Goal: Find specific page/section: Find specific page/section

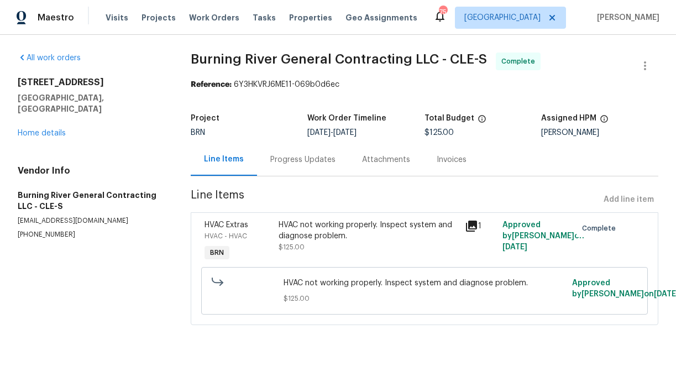
click at [306, 160] on div "Progress Updates" at bounding box center [302, 159] width 65 height 11
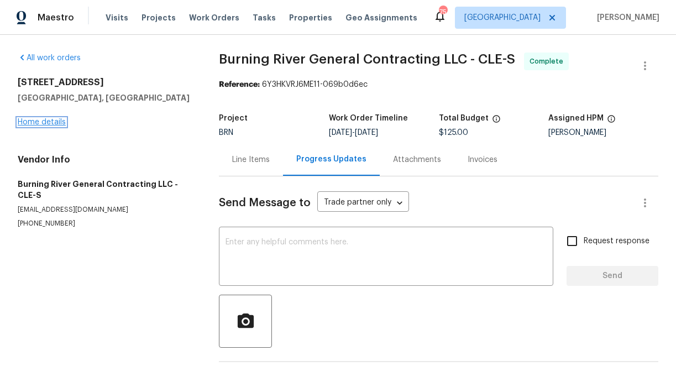
click at [51, 120] on link "Home details" at bounding box center [42, 122] width 48 height 8
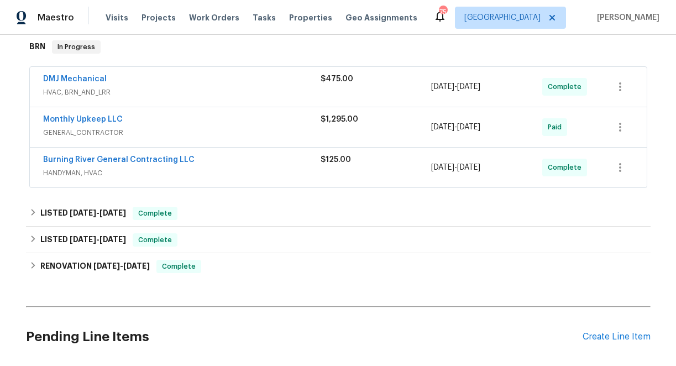
scroll to position [203, 0]
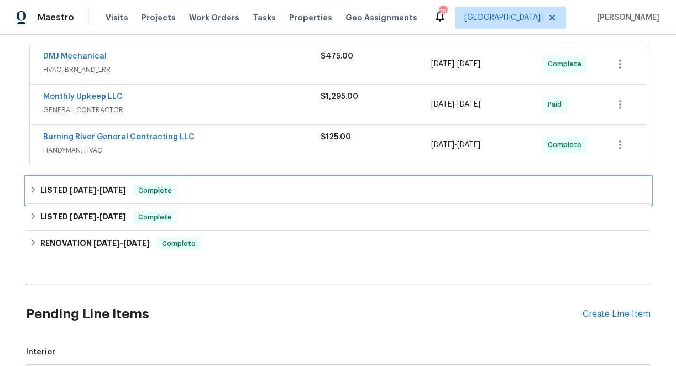
click at [34, 190] on icon at bounding box center [33, 189] width 4 height 7
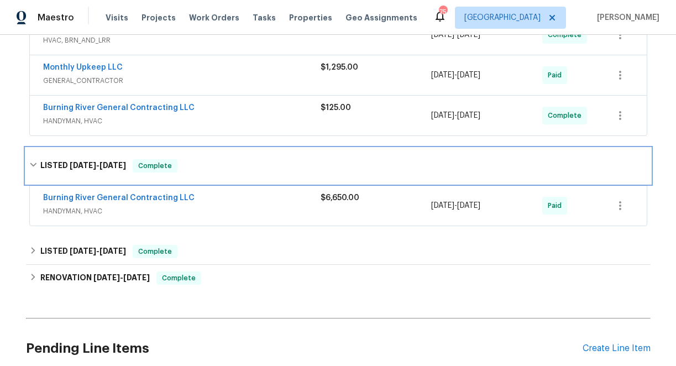
scroll to position [244, 0]
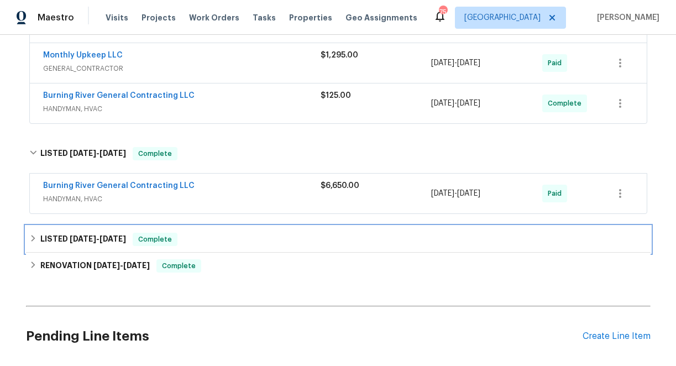
click at [33, 240] on icon at bounding box center [33, 238] width 8 height 8
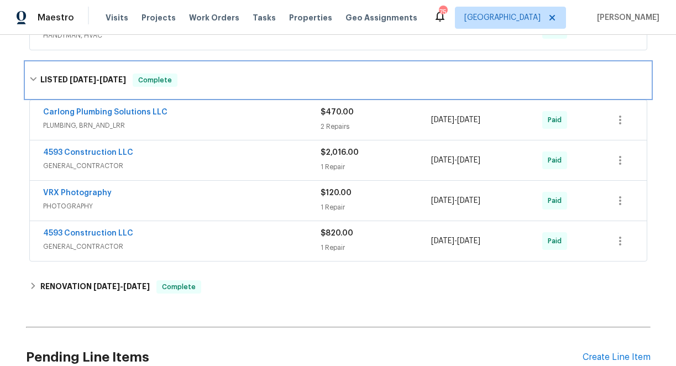
scroll to position [409, 0]
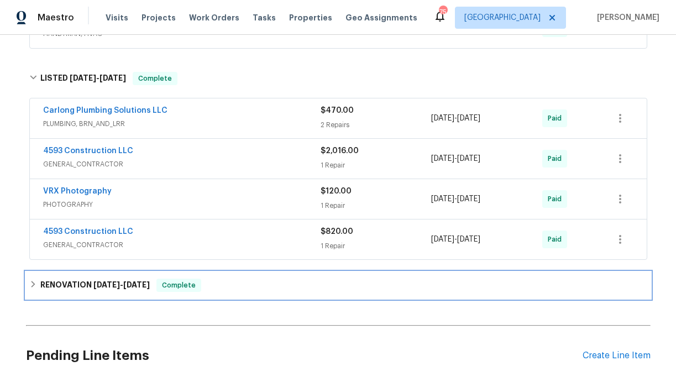
click at [33, 286] on icon at bounding box center [33, 284] width 8 height 8
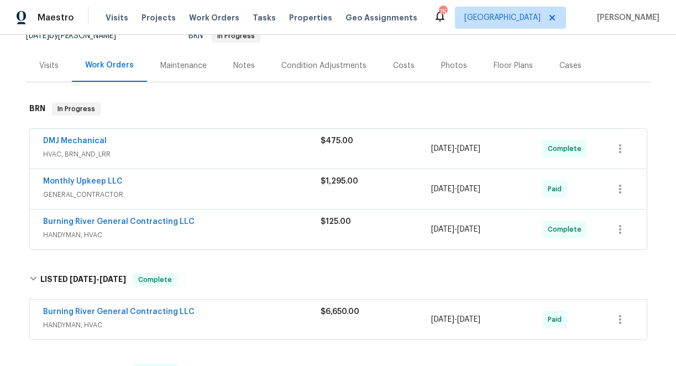
scroll to position [0, 0]
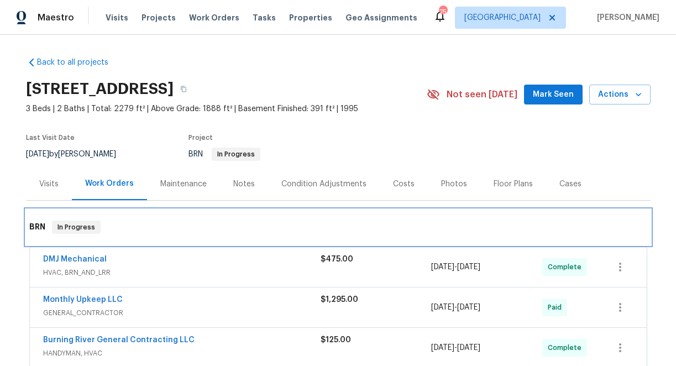
click at [36, 228] on h6 "BRN" at bounding box center [37, 226] width 16 height 13
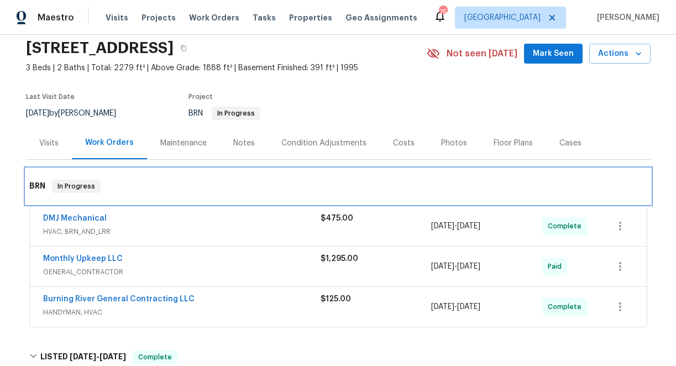
scroll to position [46, 0]
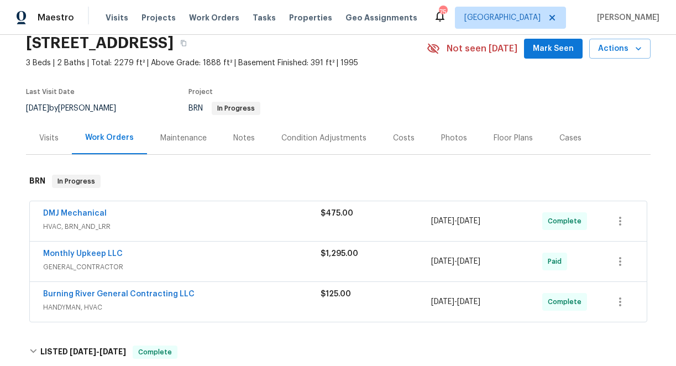
click at [141, 215] on div "DMJ Mechanical" at bounding box center [181, 214] width 277 height 13
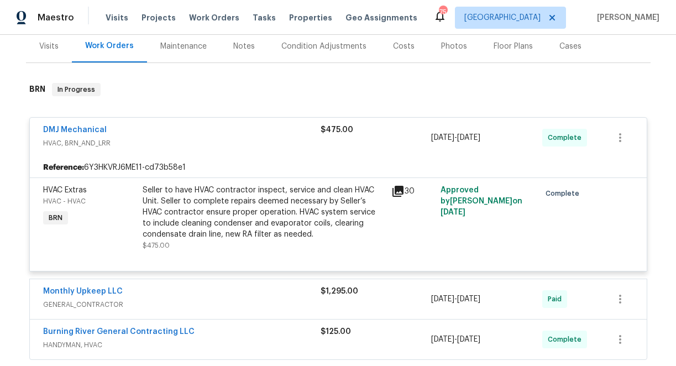
scroll to position [0, 0]
